Goal: Task Accomplishment & Management: Manage account settings

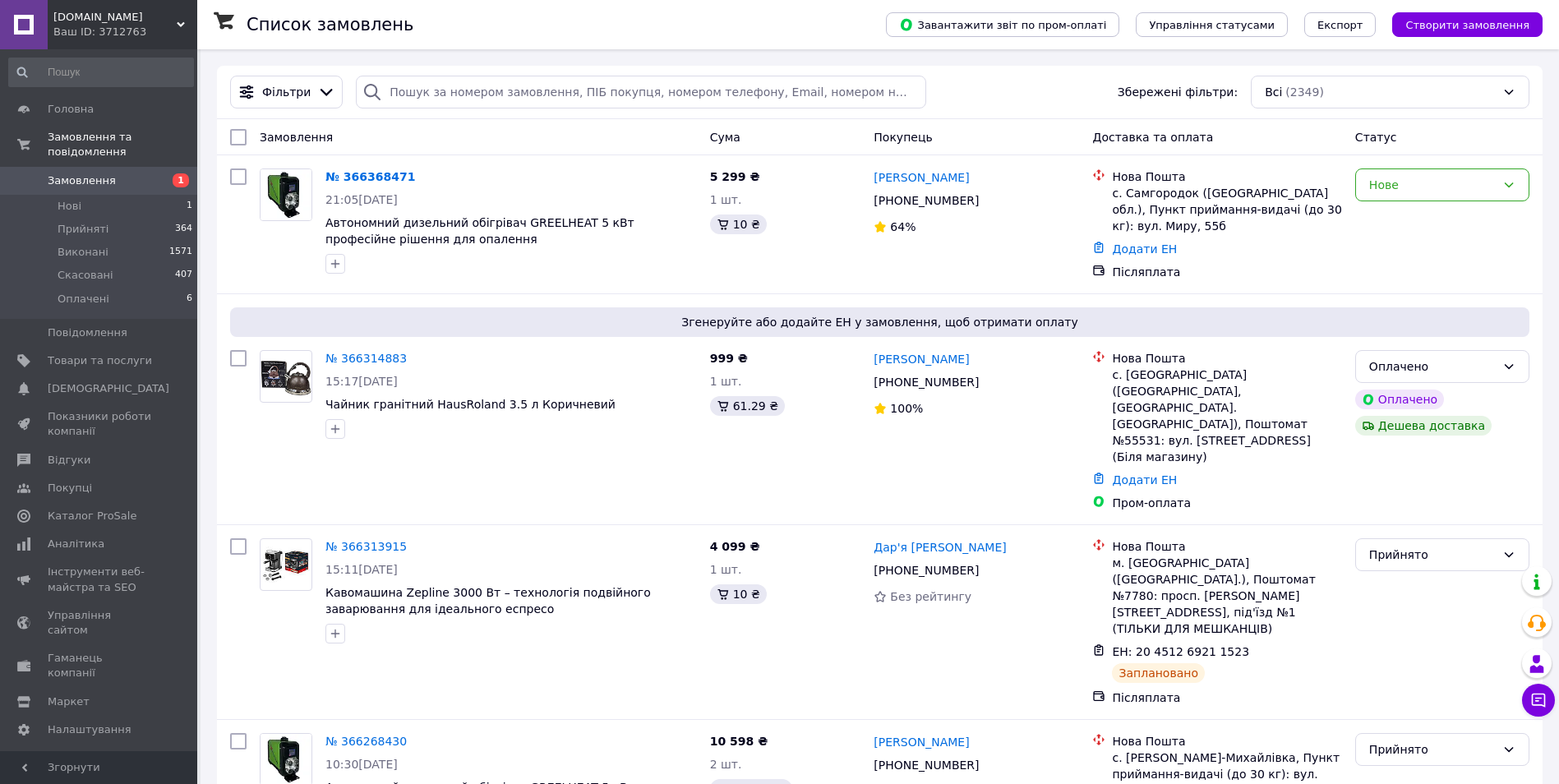
click at [89, 173] on span "Замовлення" at bounding box center [81, 180] width 68 height 14
